Goal: Communication & Community: Ask a question

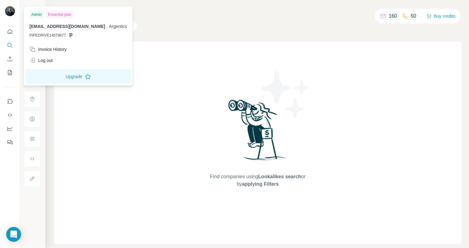
click at [7, 12] on img at bounding box center [10, 11] width 10 height 10
click at [13, 101] on icon "Use Surfe on LinkedIn" at bounding box center [10, 101] width 6 height 6
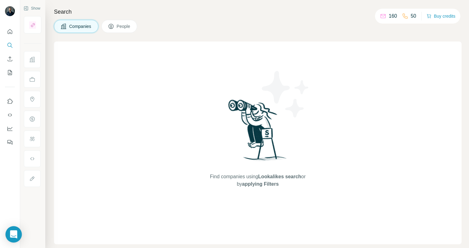
click at [19, 233] on div "Open Intercom Messenger" at bounding box center [14, 235] width 16 height 16
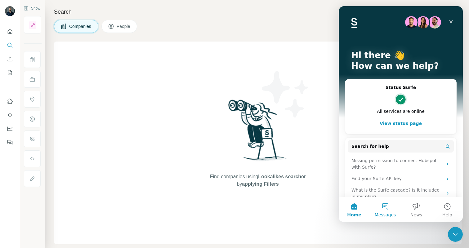
click at [387, 204] on button "Messages" at bounding box center [385, 209] width 31 height 25
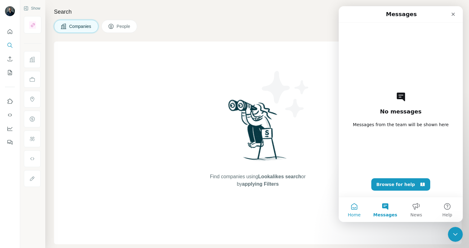
click at [357, 211] on button "Home" at bounding box center [354, 209] width 31 height 25
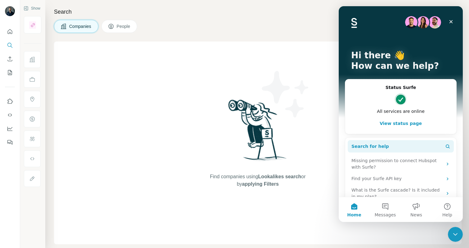
click at [377, 149] on span "Search for help" at bounding box center [371, 146] width 38 height 7
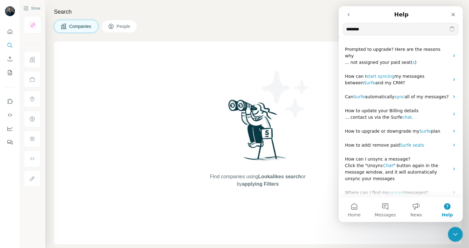
type input "*********"
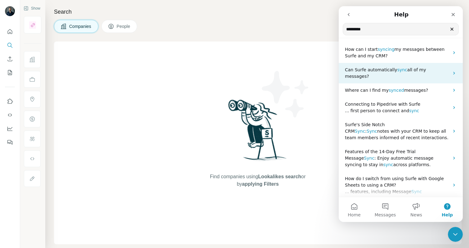
click at [411, 70] on span "all of my messages?" at bounding box center [385, 72] width 81 height 11
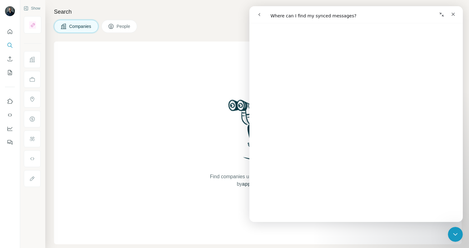
scroll to position [900, 0]
click at [257, 16] on button "go back" at bounding box center [260, 15] width 12 height 12
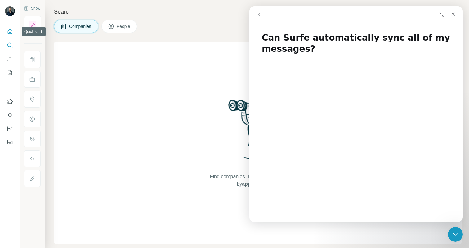
click at [10, 32] on icon "Quick start" at bounding box center [10, 31] width 5 height 5
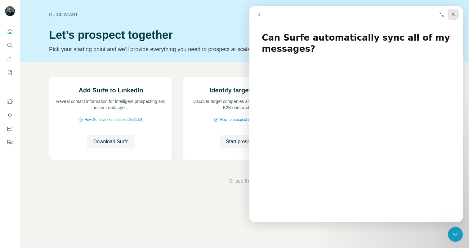
click at [454, 14] on icon "Close" at bounding box center [453, 14] width 5 height 5
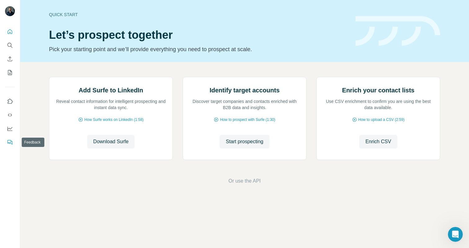
click at [10, 144] on icon "Feedback" at bounding box center [10, 142] width 6 height 6
click at [456, 229] on div "Open Intercom Messenger" at bounding box center [454, 233] width 20 height 20
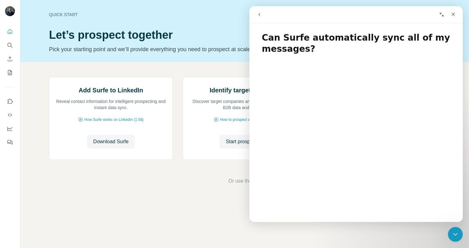
click at [261, 14] on icon "go back" at bounding box center [259, 14] width 5 height 5
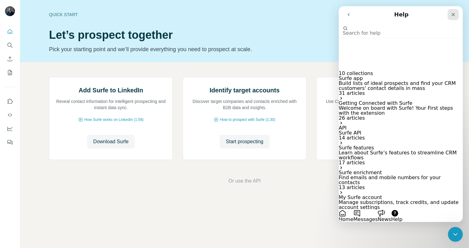
click at [452, 13] on icon "Close" at bounding box center [453, 14] width 5 height 5
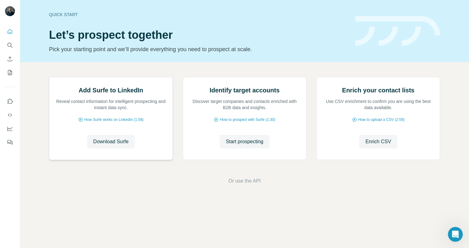
scroll to position [20, 0]
click at [450, 234] on icon "Open Intercom Messenger" at bounding box center [455, 234] width 10 height 10
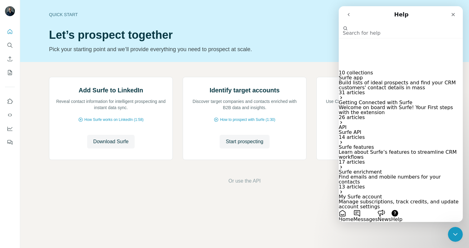
click at [378, 210] on button "Messages" at bounding box center [365, 216] width 24 height 12
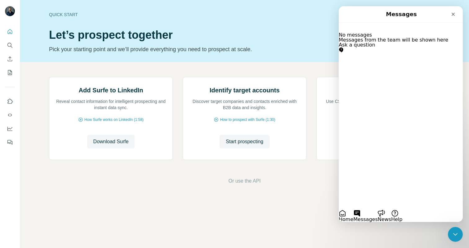
click at [376, 52] on button "Ask a question" at bounding box center [357, 48] width 37 height 10
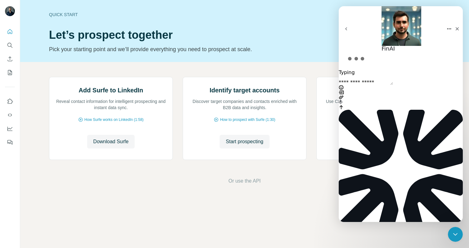
click at [379, 85] on textarea "Ask a question…" at bounding box center [366, 82] width 54 height 5
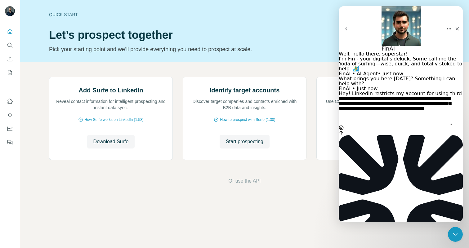
click at [355, 125] on textarea "**********" at bounding box center [396, 110] width 114 height 29
click at [380, 125] on textarea "**********" at bounding box center [396, 110] width 114 height 29
click at [402, 125] on textarea "**********" at bounding box center [396, 110] width 114 height 29
type textarea "**********"
click at [344, 135] on icon "Send a message…" at bounding box center [341, 132] width 5 height 5
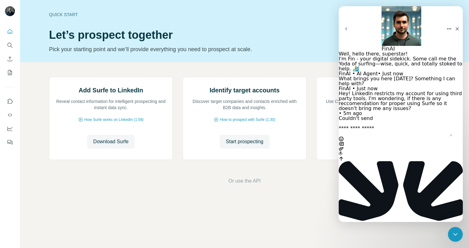
click at [437, 121] on div "Couldn't send" at bounding box center [401, 118] width 124 height 5
click at [440, 121] on div "Couldn't send" at bounding box center [401, 118] width 124 height 5
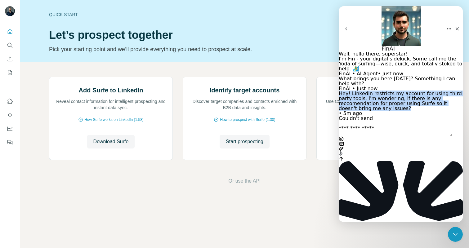
drag, startPoint x: 367, startPoint y: 101, endPoint x: 390, endPoint y: 124, distance: 32.9
click at [390, 111] on div "Hey! LinkedIn restricts my account for using third party tools. I'm wondering, …" at bounding box center [401, 101] width 124 height 20
copy div "Hey! LinkedIn restricts my account for using third party tools. I'm wondering, …"
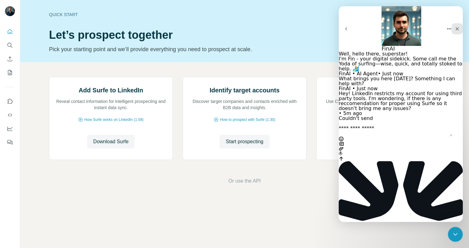
click at [455, 26] on icon "Close" at bounding box center [457, 28] width 5 height 5
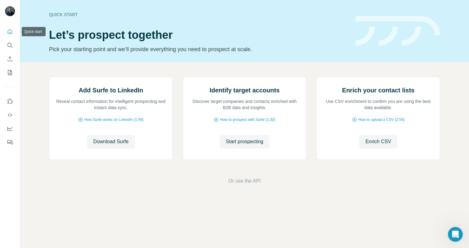
click at [13, 29] on button "Quick start" at bounding box center [10, 31] width 10 height 11
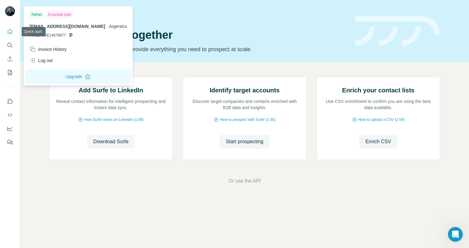
click at [11, 11] on img at bounding box center [10, 11] width 10 height 10
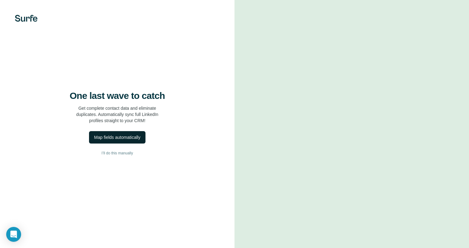
click at [133, 139] on div "Map fields automatically" at bounding box center [117, 137] width 46 height 6
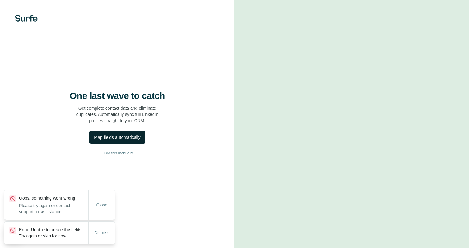
click at [100, 202] on span "Close" at bounding box center [102, 205] width 11 height 6
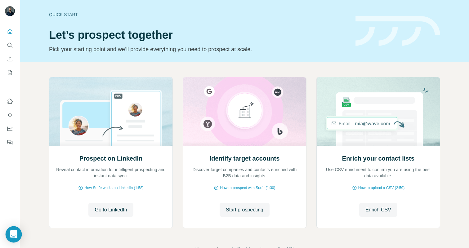
click at [14, 233] on icon "Open Intercom Messenger" at bounding box center [13, 235] width 7 height 8
click at [10, 30] on icon "Quick start" at bounding box center [10, 32] width 6 height 6
click at [12, 102] on icon "Use Surfe on LinkedIn" at bounding box center [10, 101] width 5 height 5
click at [13, 130] on button "Dashboard" at bounding box center [10, 128] width 10 height 11
click at [45, 164] on div "Prospect on LinkedIn Reveal contact information for intelligent prospecting and…" at bounding box center [244, 165] width 449 height 206
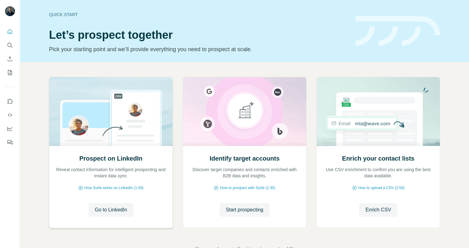
scroll to position [20, 0]
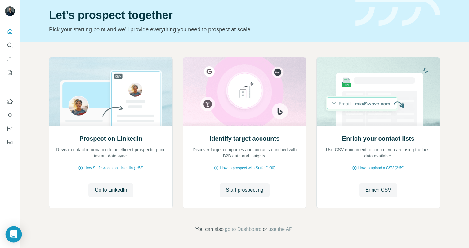
click at [16, 234] on icon "Open Intercom Messenger" at bounding box center [13, 235] width 7 height 8
click at [9, 241] on div at bounding box center [10, 124] width 20 height 248
click at [43, 137] on div "Prospect on LinkedIn Reveal contact information for intelligent prospecting and…" at bounding box center [244, 145] width 449 height 206
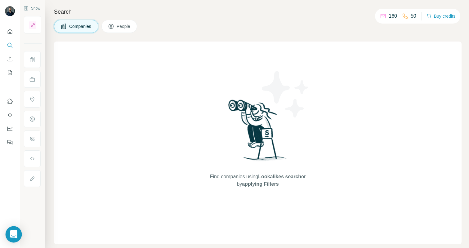
click at [15, 233] on icon "Open Intercom Messenger" at bounding box center [13, 235] width 7 height 8
click at [202, 81] on div "Find companies using Lookalikes search or by applying Filters" at bounding box center [258, 143] width 112 height 203
click at [11, 141] on icon "Feedback" at bounding box center [9, 141] width 4 height 3
click at [9, 130] on icon "Dashboard" at bounding box center [10, 129] width 6 height 6
